Goal: Task Accomplishment & Management: Complete application form

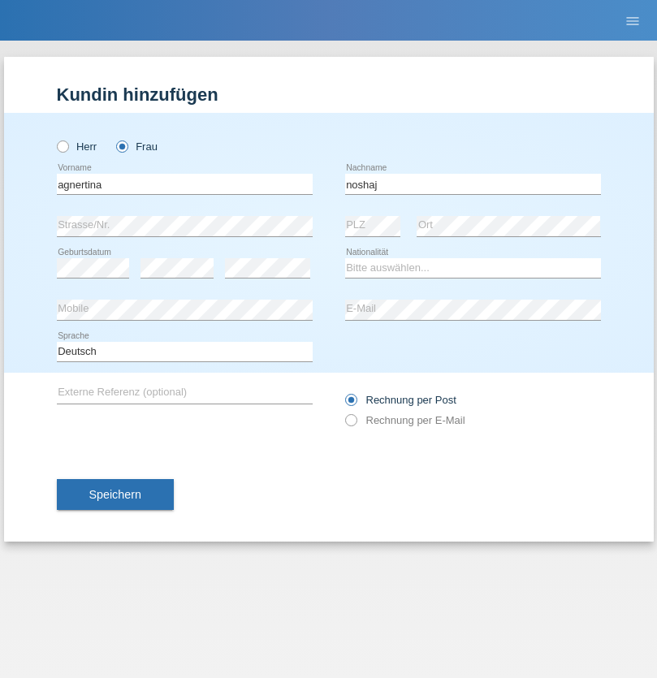
type input "noshaj"
select select "NL"
select select "C"
select select "01"
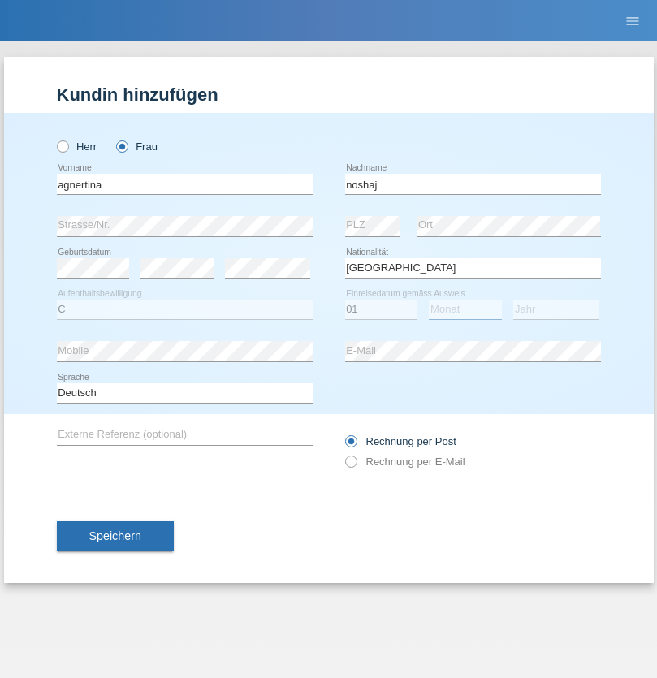
select select "08"
select select "2021"
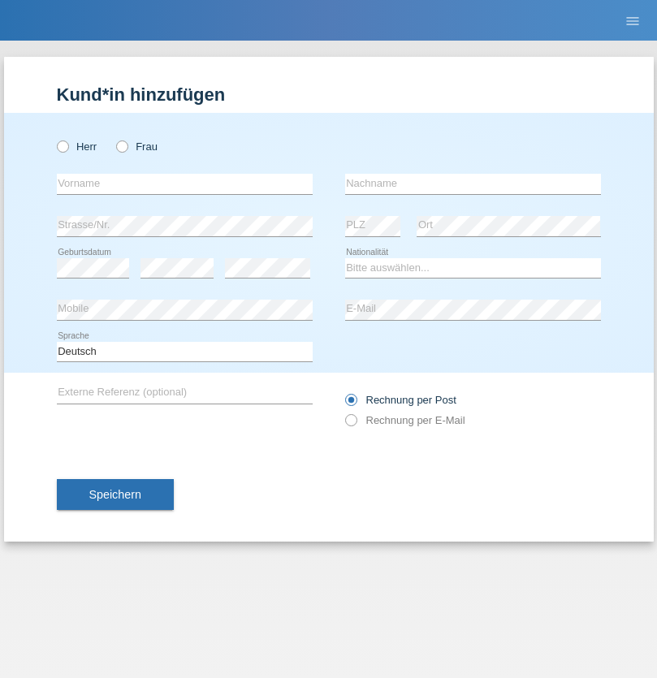
radio input "true"
click at [184, 184] on input "text" at bounding box center [185, 184] width 256 height 20
type input "bajram"
click at [473, 184] on input "text" at bounding box center [473, 184] width 256 height 20
type input "malluta"
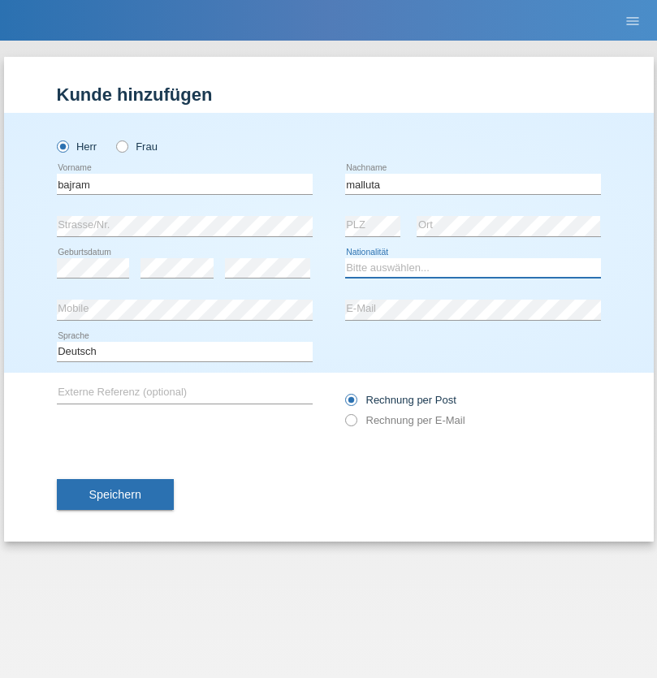
select select "CH"
radio input "true"
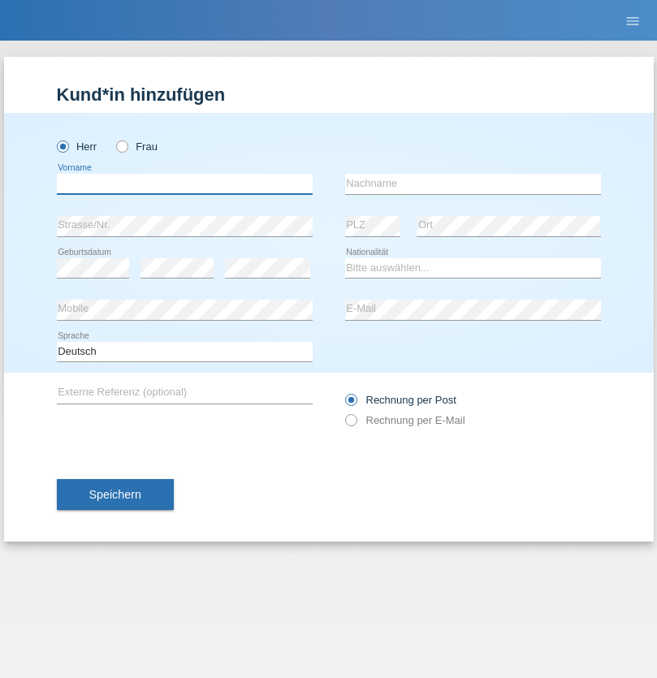
click at [184, 184] on input "text" at bounding box center [185, 184] width 256 height 20
type input "firat"
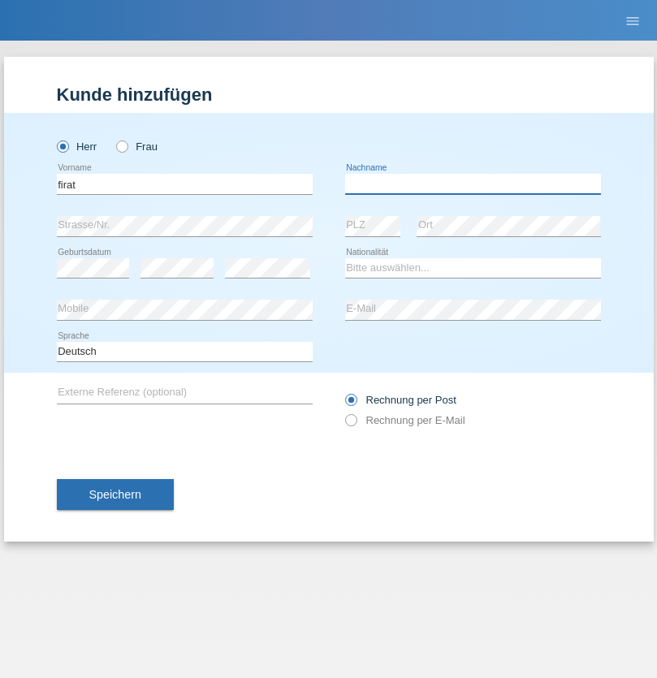
click at [473, 184] on input "text" at bounding box center [473, 184] width 256 height 20
type input "kara"
select select "CH"
radio input "true"
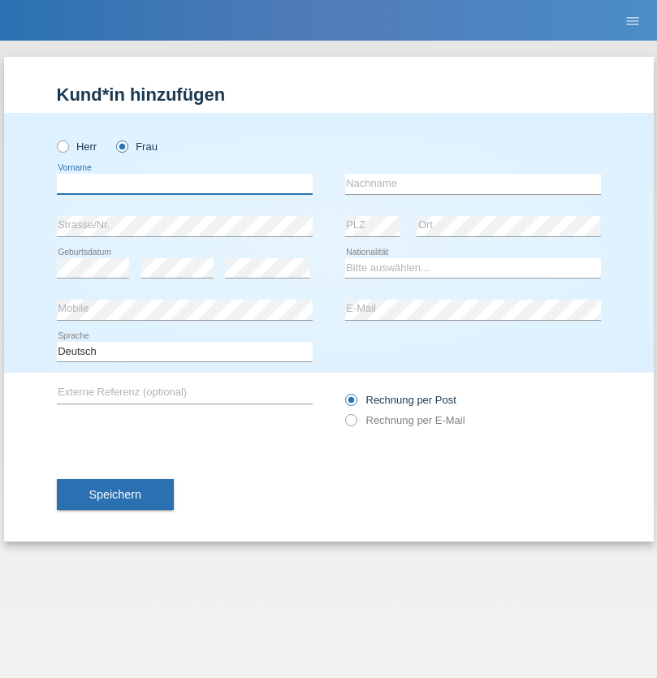
click at [184, 184] on input "text" at bounding box center [185, 184] width 256 height 20
type input "Dagmar"
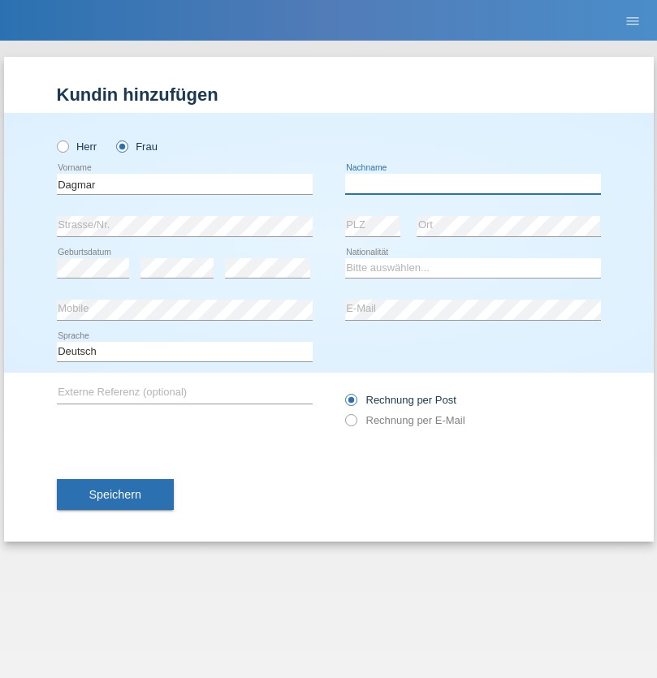
click at [473, 184] on input "text" at bounding box center [473, 184] width 256 height 20
type input "Reusser"
select select "CH"
radio input "true"
click at [184, 184] on input "text" at bounding box center [185, 184] width 256 height 20
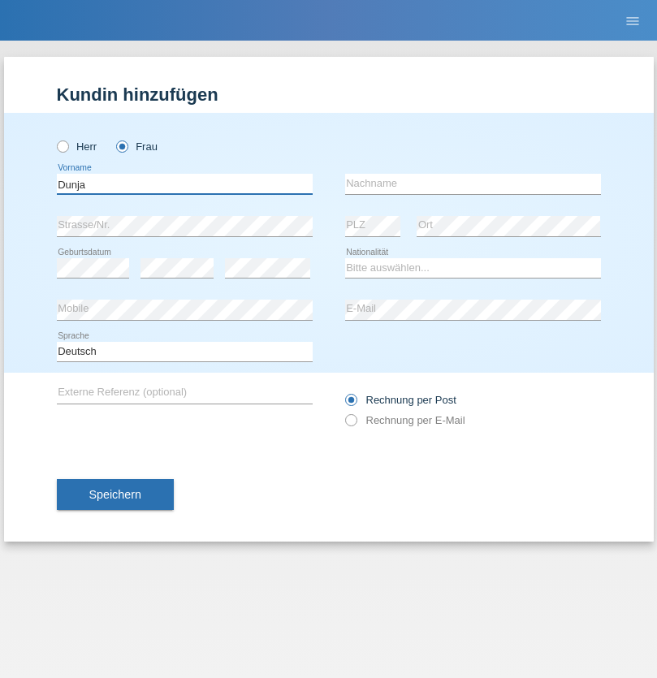
type input "Dunja"
click at [473, 184] on input "text" at bounding box center [473, 184] width 256 height 20
type input "Stefanko"
select select "HR"
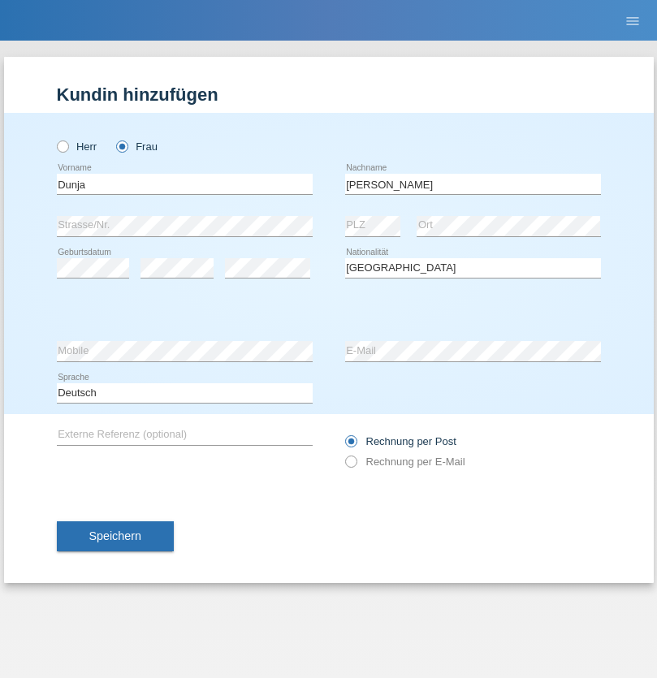
select select "C"
select select "03"
select select "09"
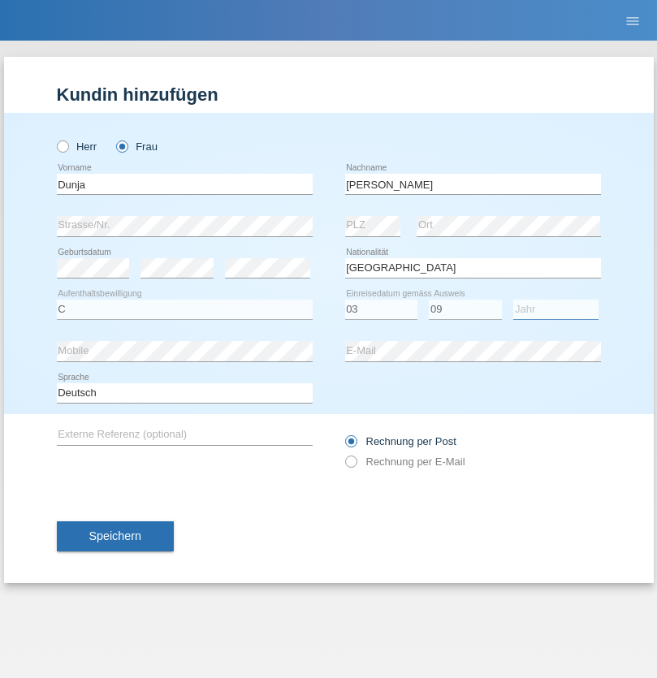
select select "2021"
